Goal: Task Accomplishment & Management: Use online tool/utility

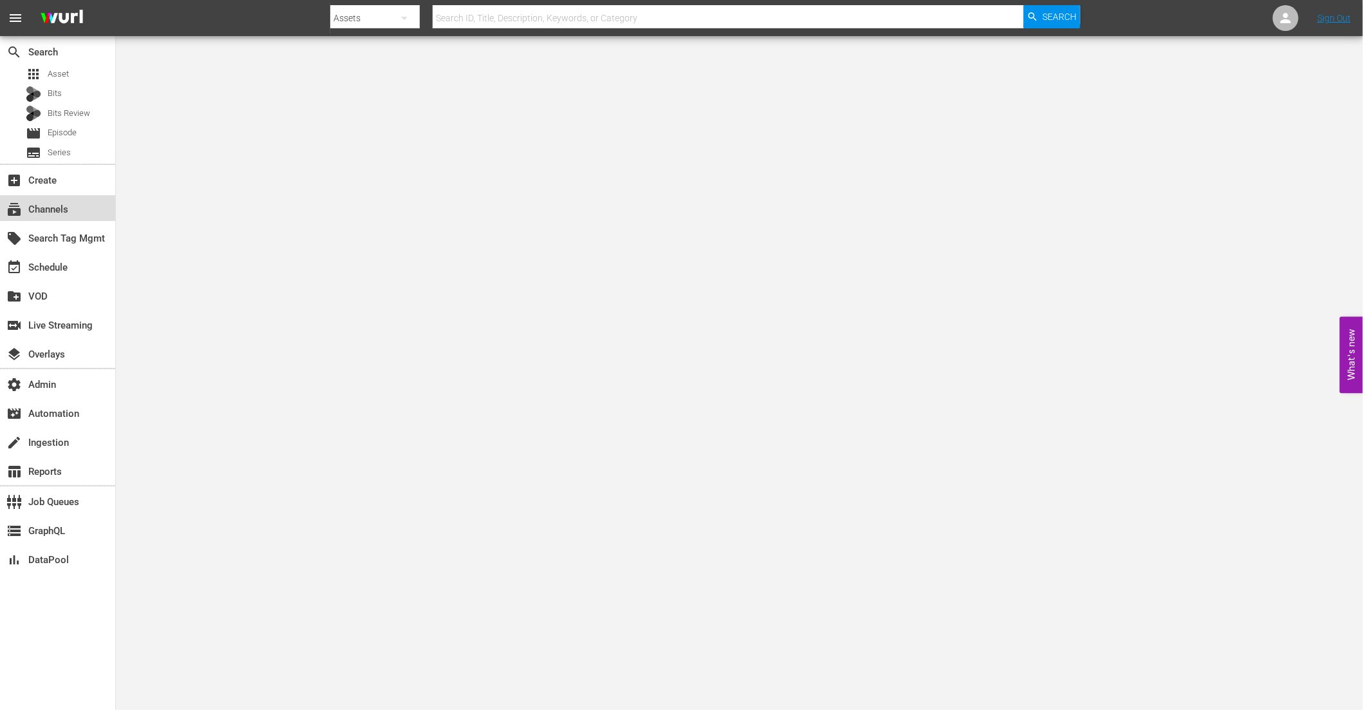
click at [52, 208] on div "subscriptions Channels" at bounding box center [36, 208] width 72 height 12
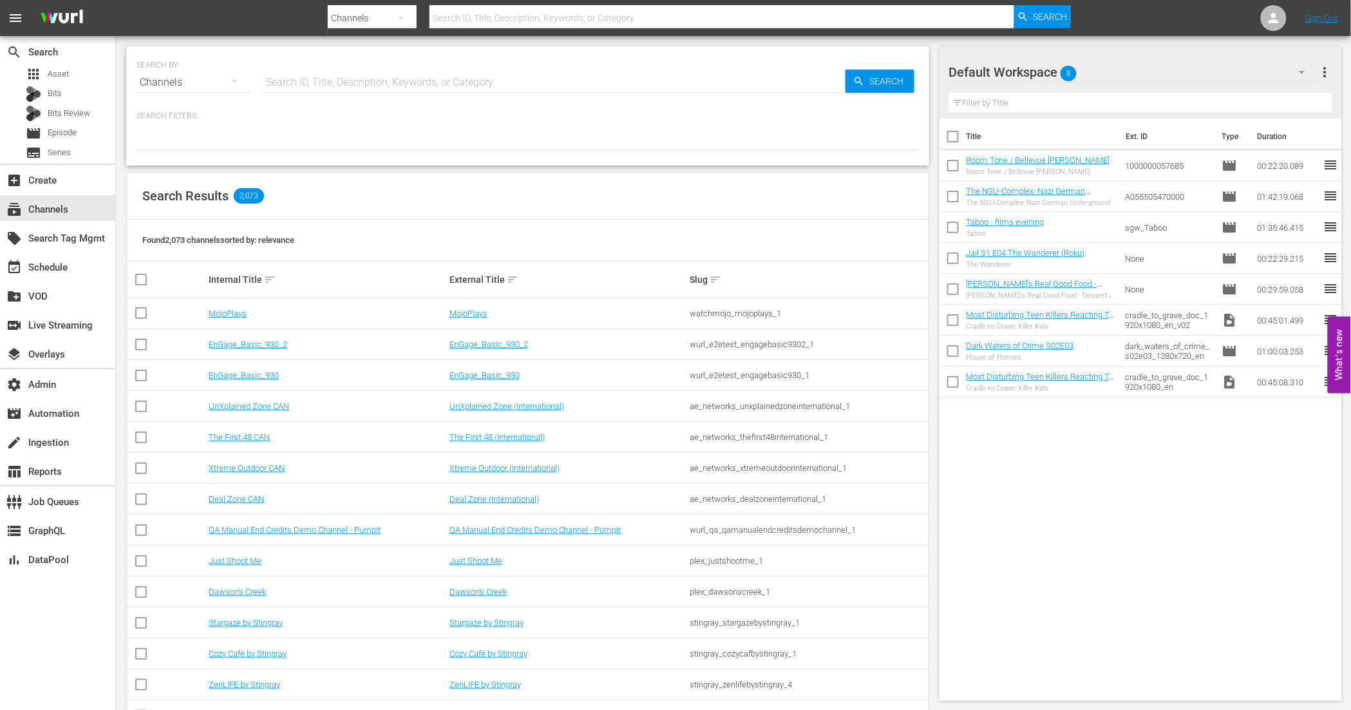
click at [352, 84] on input "text" at bounding box center [554, 82] width 583 height 31
type input "shorts"
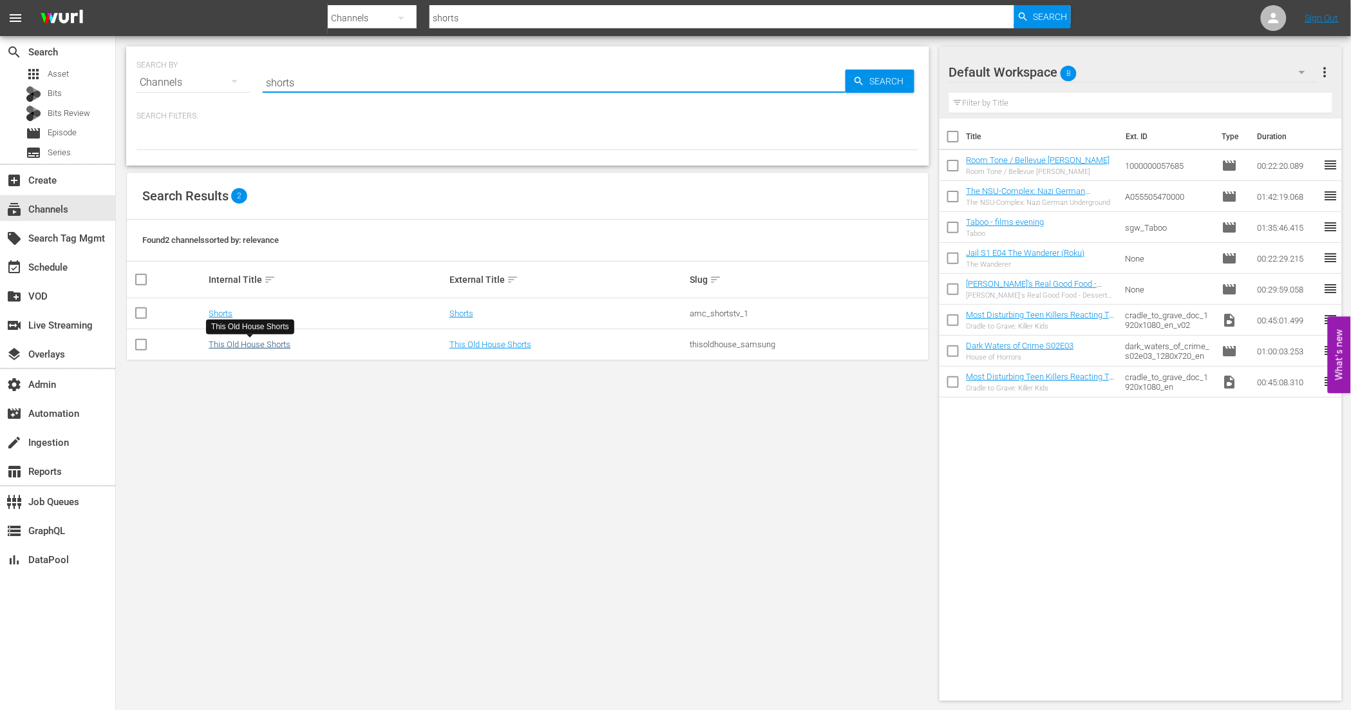
type input "shorts"
click at [231, 348] on link "This Old House Shorts" at bounding box center [250, 344] width 82 height 10
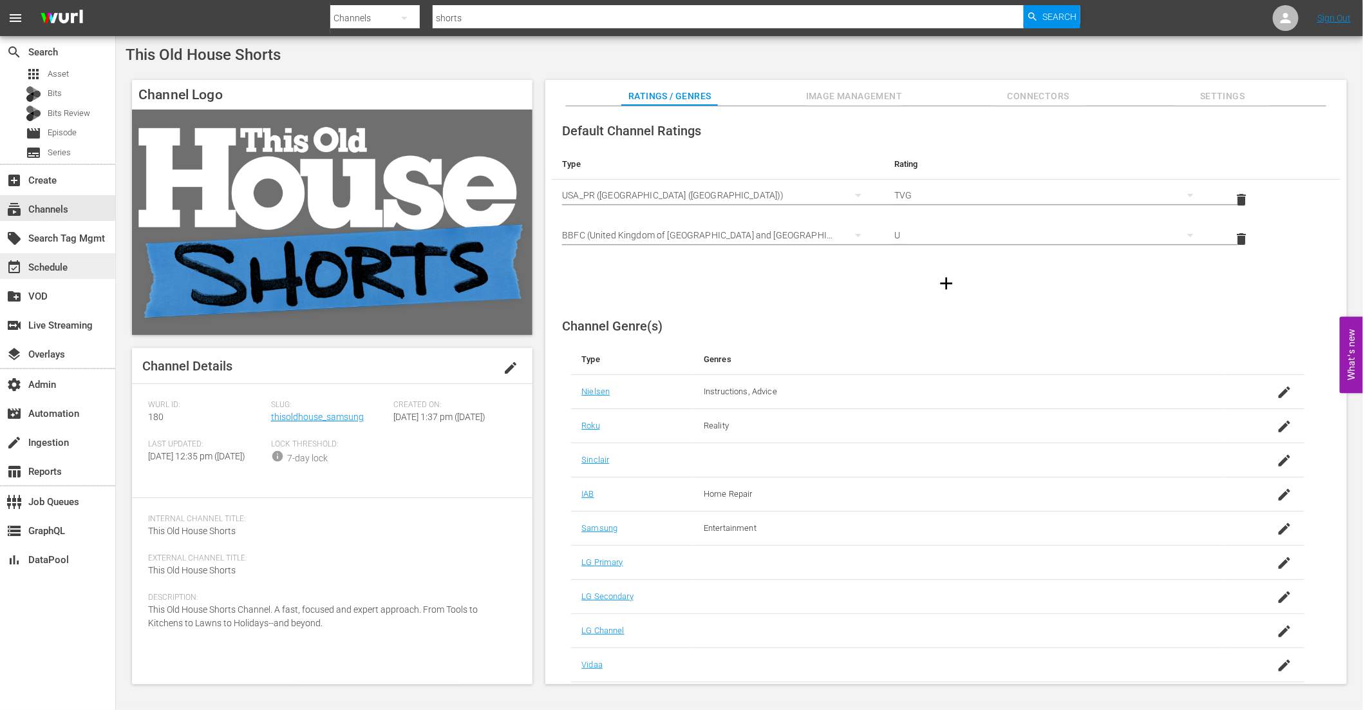
click at [52, 257] on div "event_available Schedule" at bounding box center [57, 266] width 115 height 26
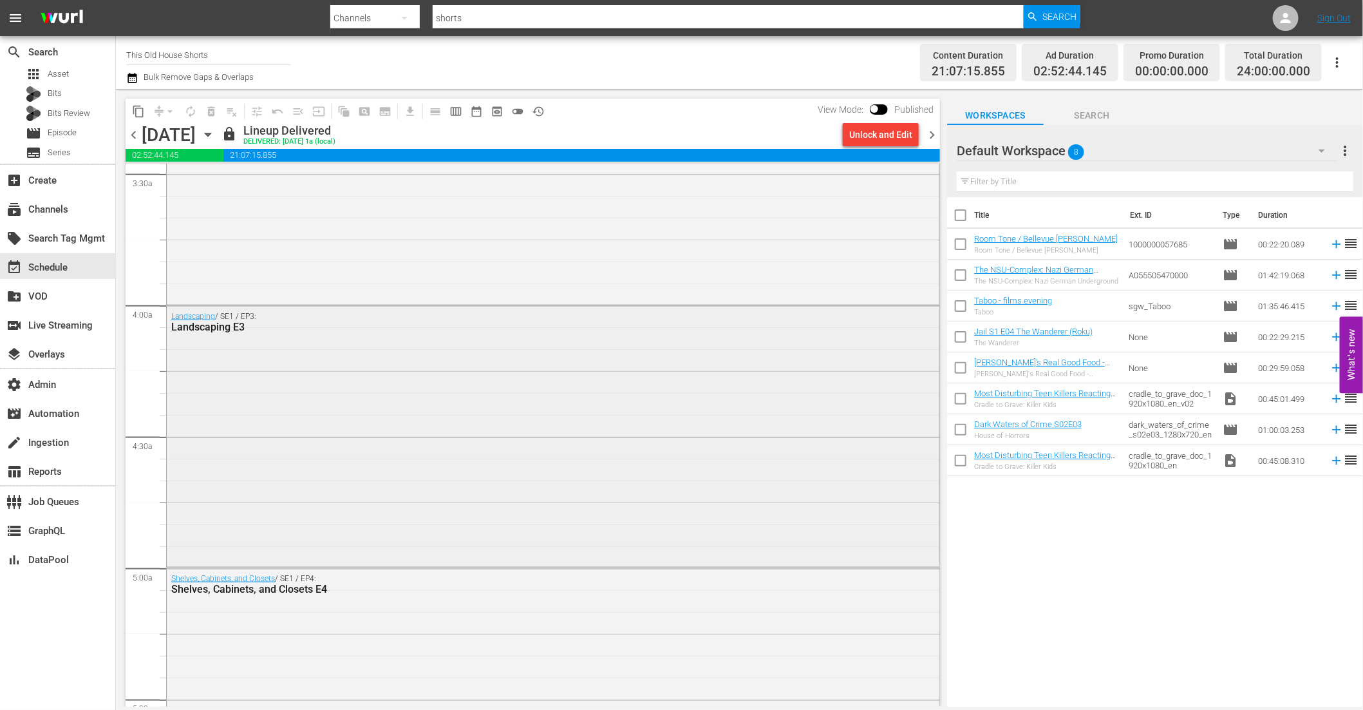
scroll to position [963, 0]
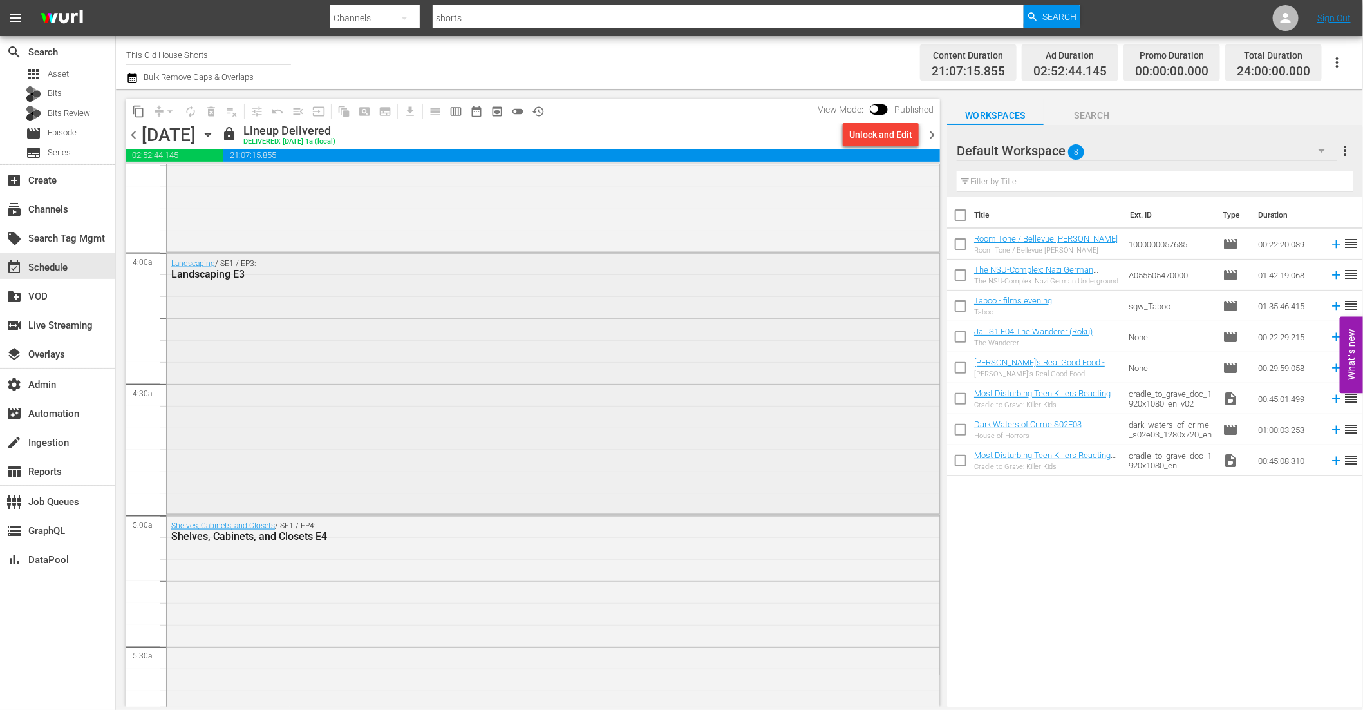
click at [459, 390] on div "Landscaping / SE1 / EP3: Landscaping E3" at bounding box center [553, 382] width 773 height 259
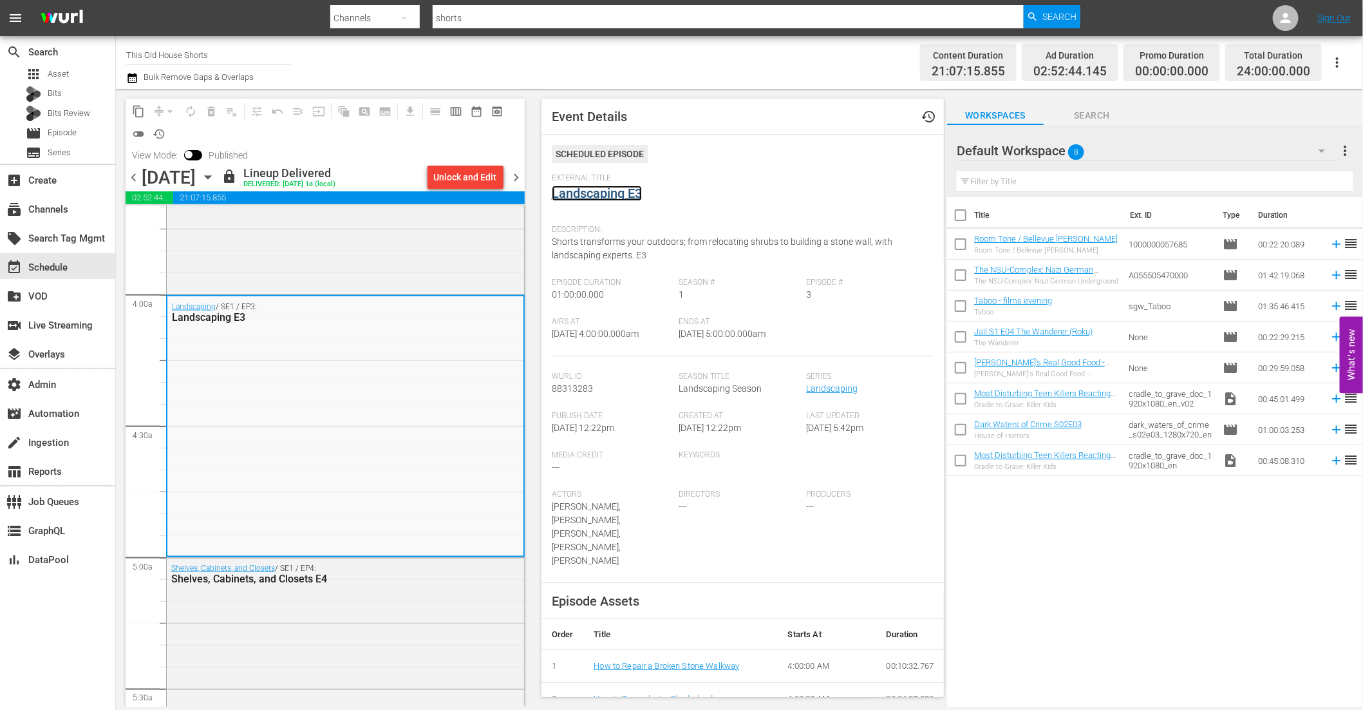
click at [597, 191] on link "Landscaping E3" at bounding box center [597, 192] width 90 height 15
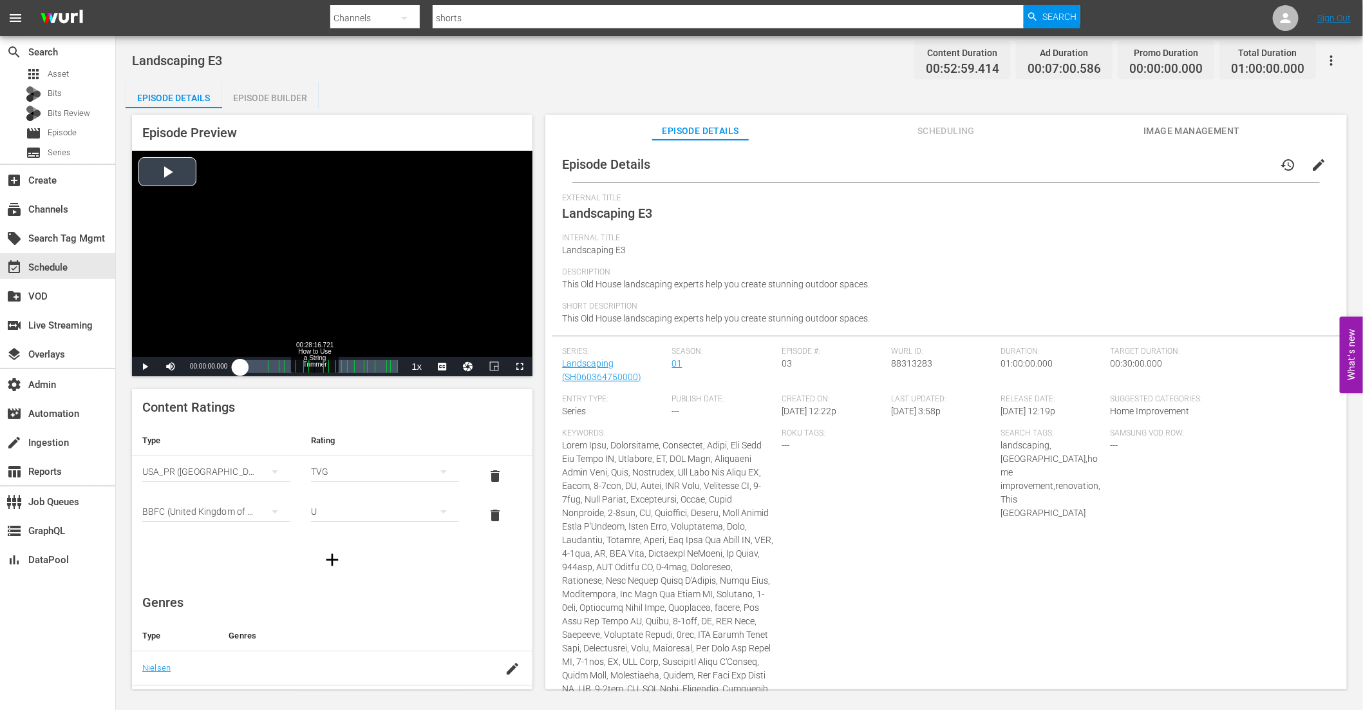
click at [314, 366] on div "Loaded : 0.92% 00:28:16.721 How to Use a String Trimmer 00:00:00.000" at bounding box center [318, 366] width 157 height 13
click at [442, 366] on span "Video Player" at bounding box center [442, 366] width 0 height 0
click at [445, 353] on span "en-us" at bounding box center [442, 349] width 19 height 9
click at [145, 366] on span "Video Player" at bounding box center [145, 366] width 0 height 0
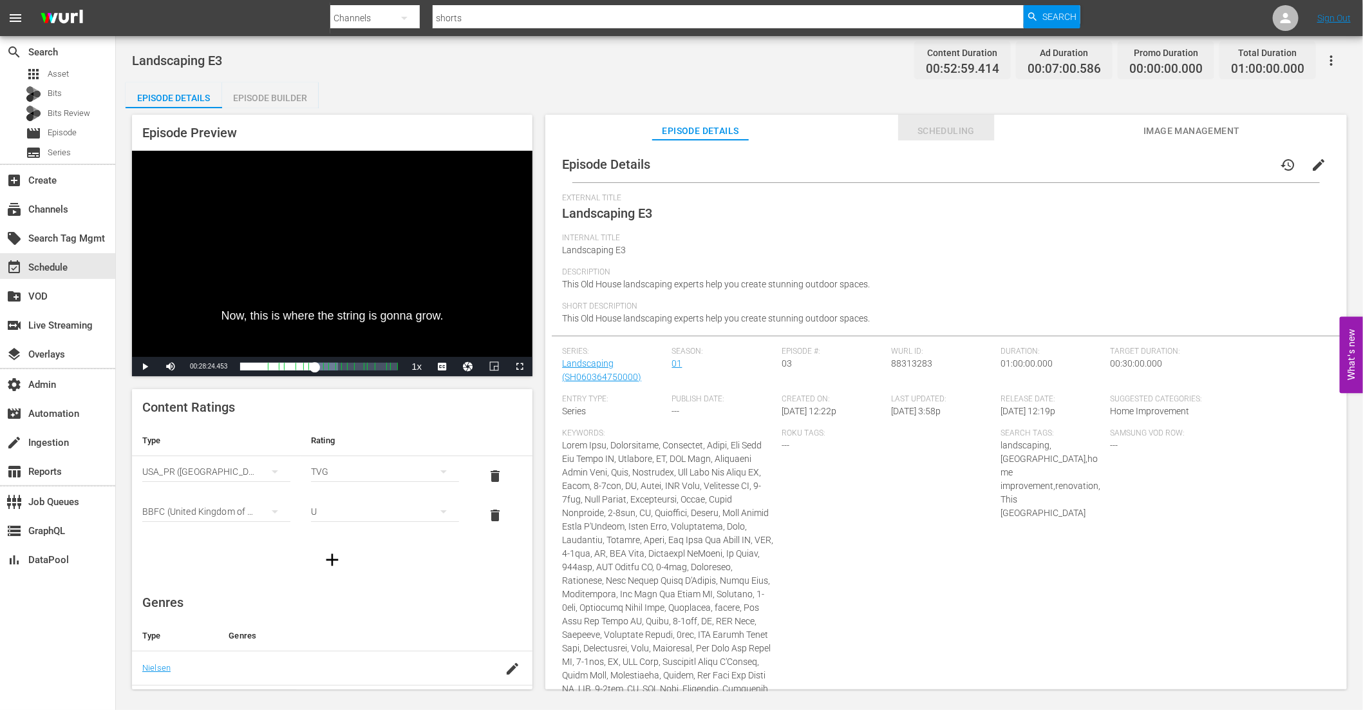
click at [905, 135] on span "Scheduling" at bounding box center [946, 131] width 97 height 16
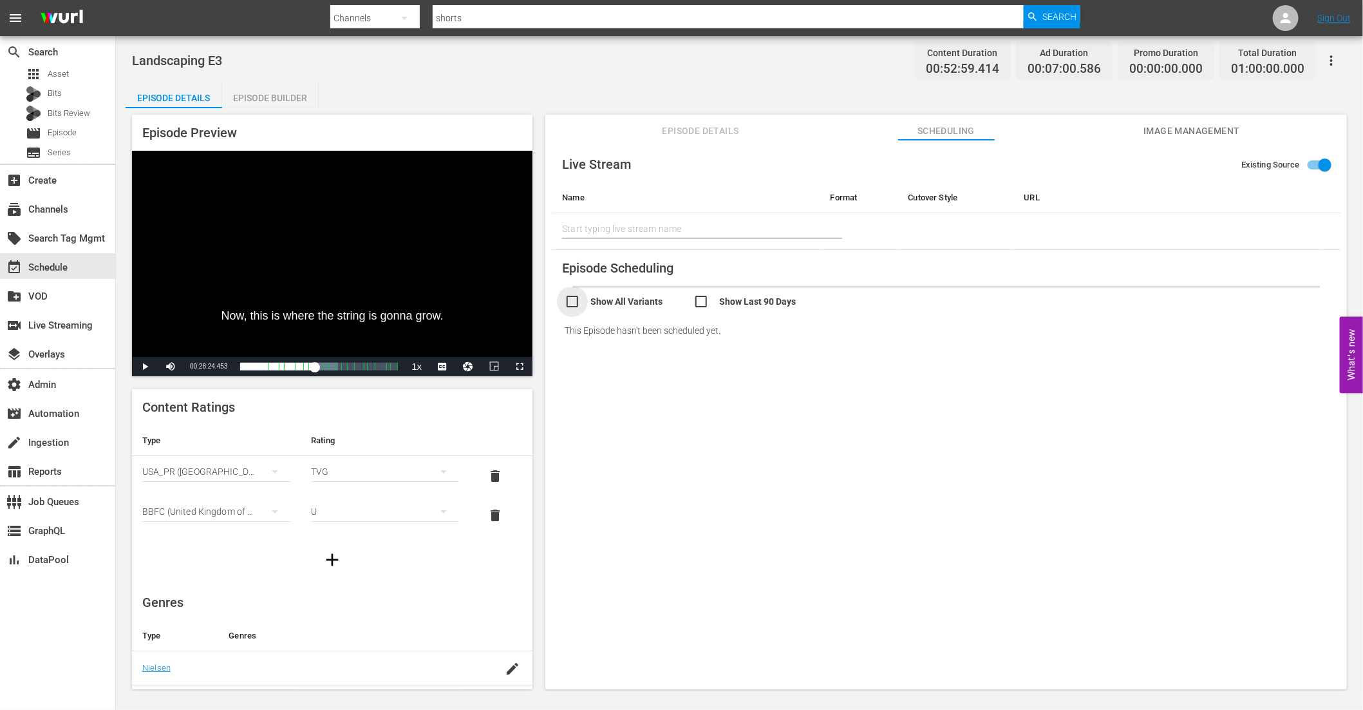
click at [568, 304] on input "checkbox" at bounding box center [629, 303] width 129 height 19
checkbox input "true"
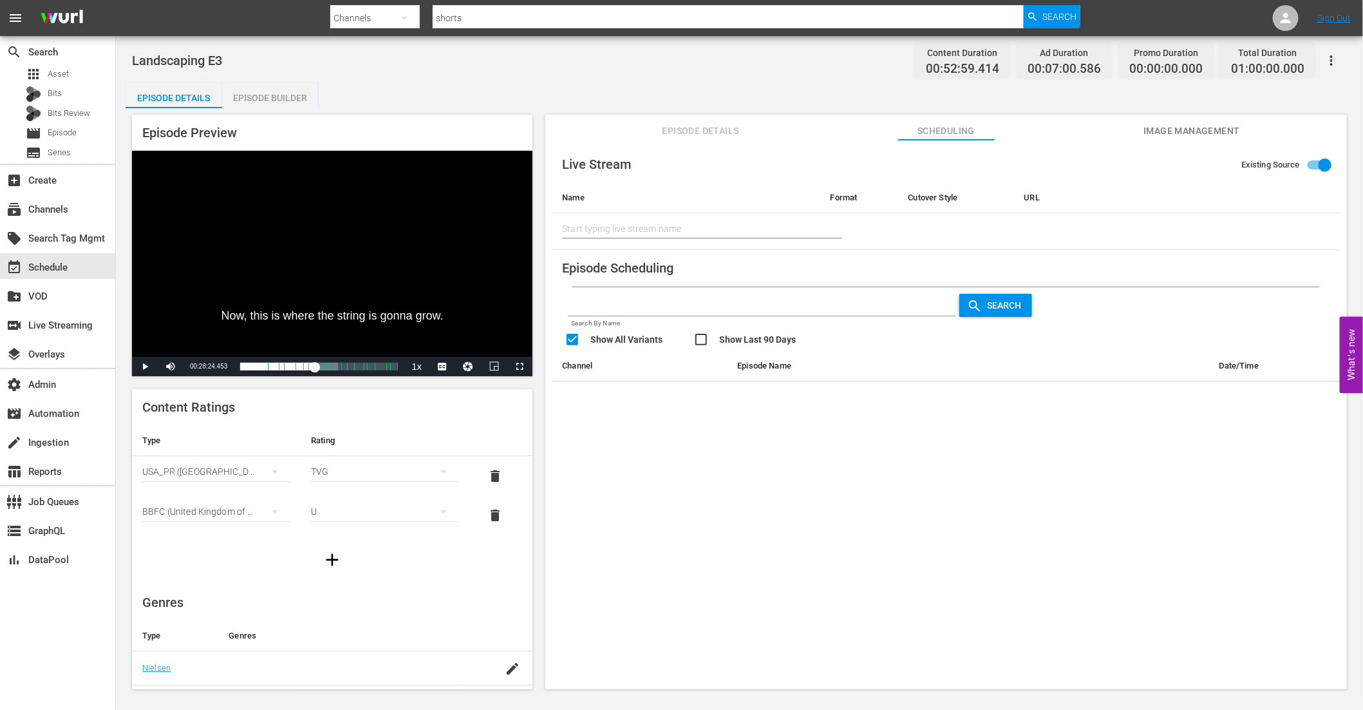
click at [692, 127] on span "Episode Details" at bounding box center [700, 131] width 97 height 16
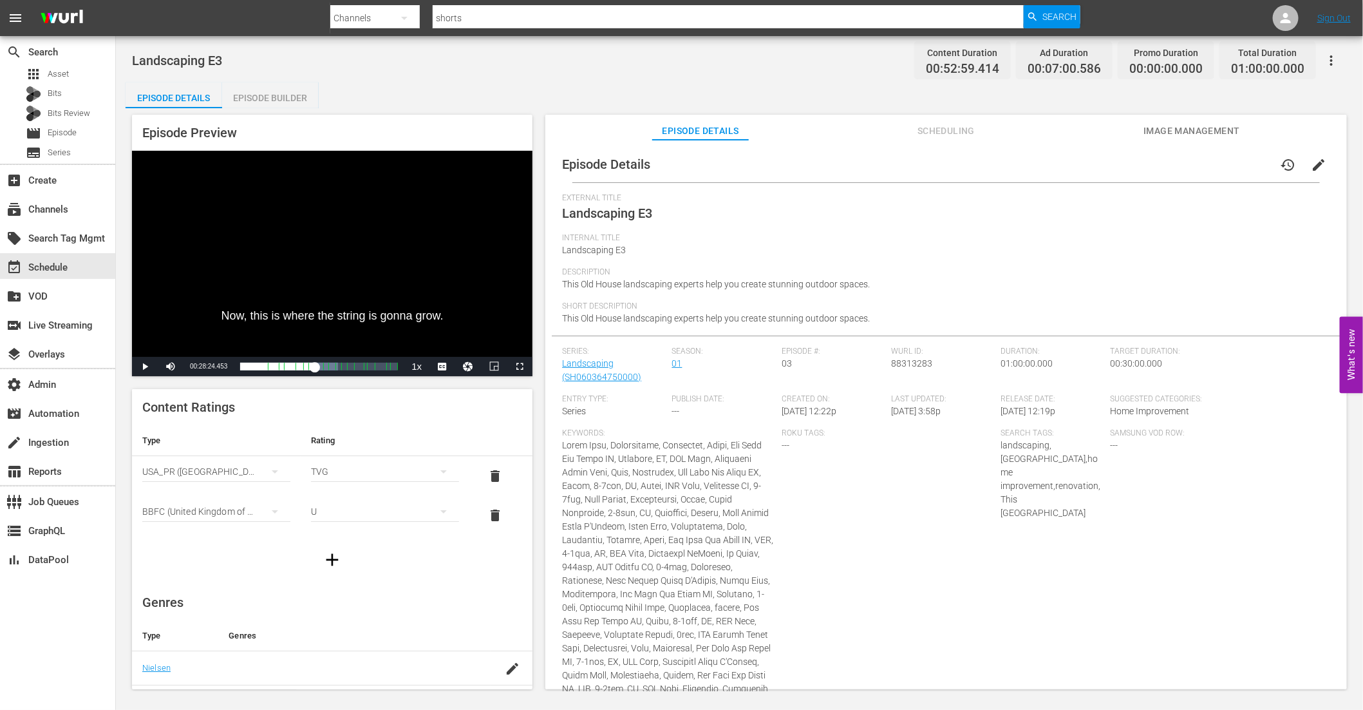
click at [290, 95] on div "Episode Builder" at bounding box center [270, 97] width 97 height 31
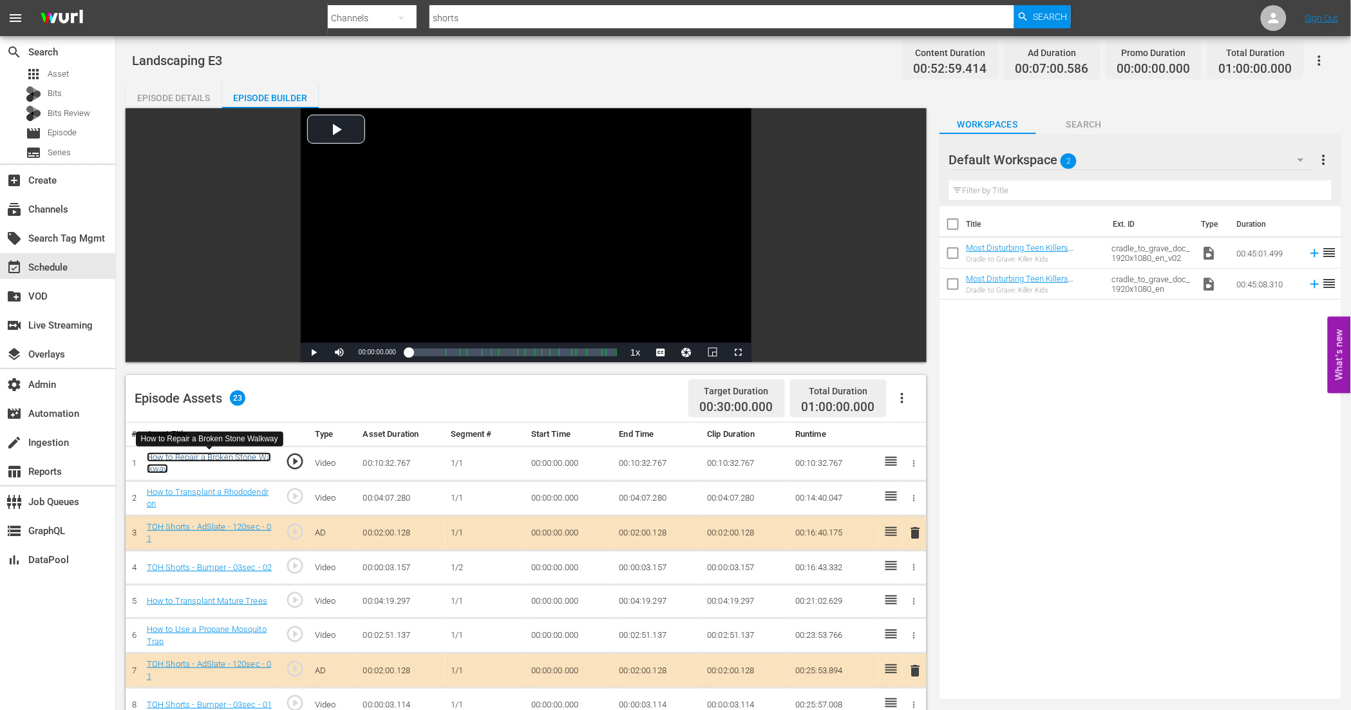
click at [199, 455] on link "How to Repair a Broken Stone Walkway" at bounding box center [209, 463] width 124 height 22
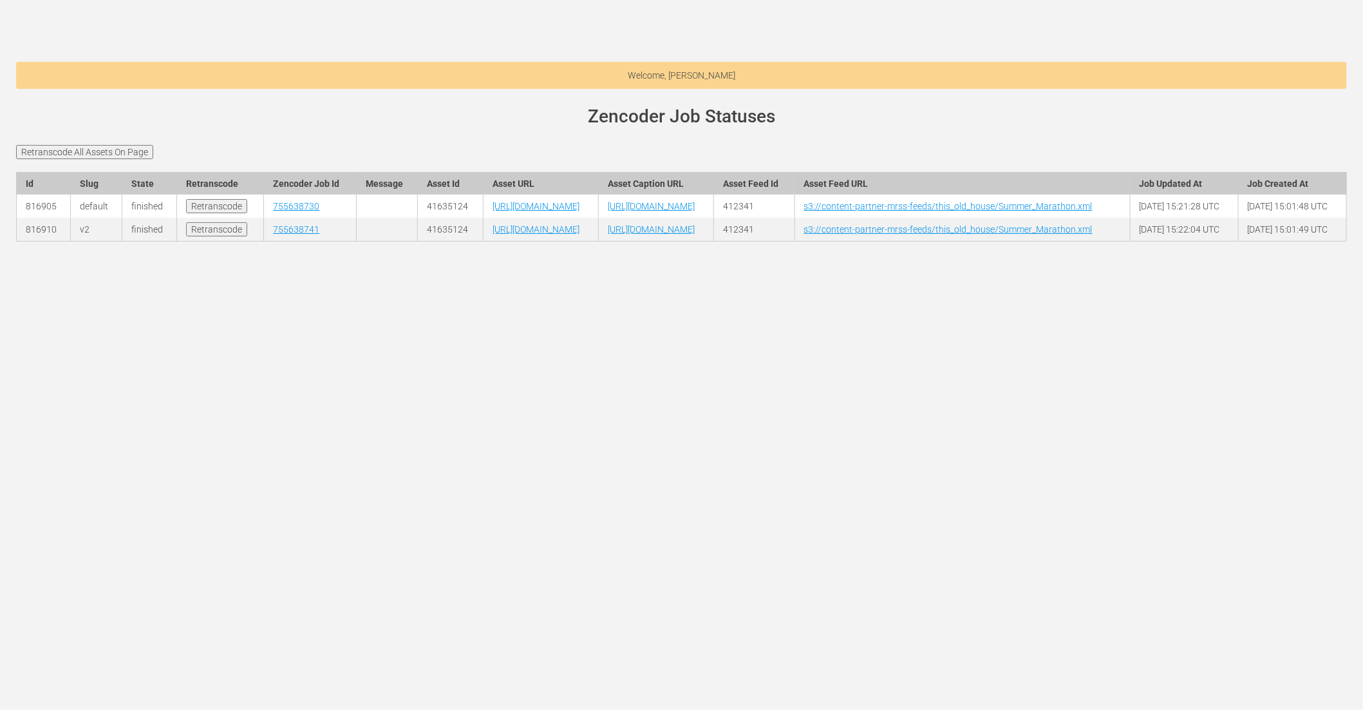
click at [690, 274] on div at bounding box center [681, 257] width 1350 height 32
click at [117, 147] on input "Retranscode All Assets On Page" at bounding box center [84, 152] width 137 height 14
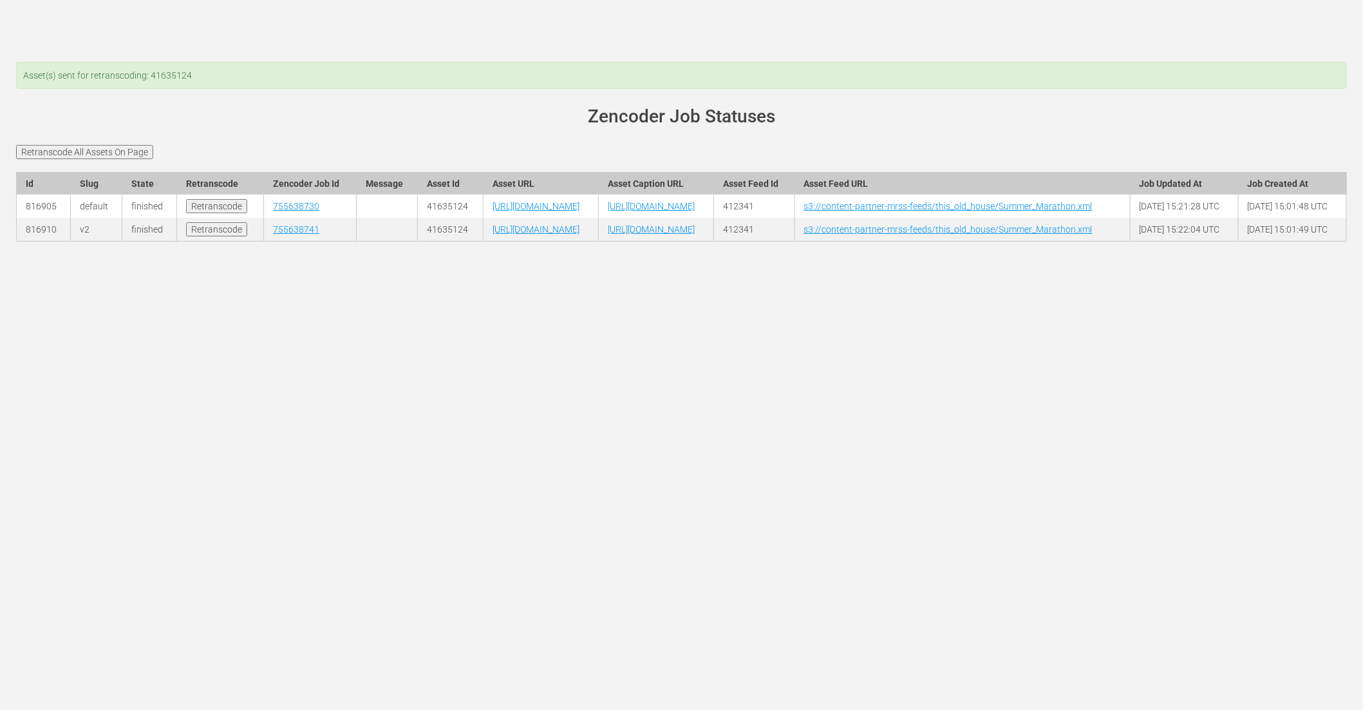
click at [448, 44] on main "Asset(s) sent for retranscoding: 41635124 [PERSON_NAME][DOMAIN_NAME] site statu…" at bounding box center [681, 161] width 1363 height 250
click at [545, 79] on div "Asset(s) sent for retranscoding: 41635124" at bounding box center [681, 75] width 1331 height 27
